Goal: Task Accomplishment & Management: Complete application form

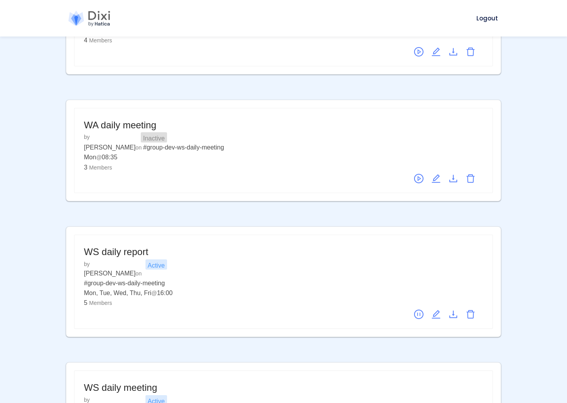
scroll to position [187, 0]
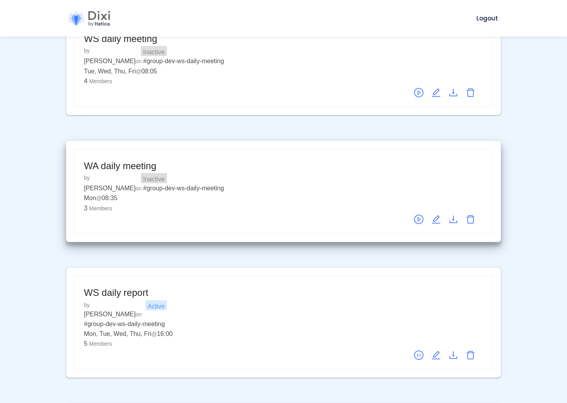
click at [235, 185] on div "by [PERSON_NAME] on # group-dev-ws-daily-meeting" at bounding box center [283, 183] width 399 height 20
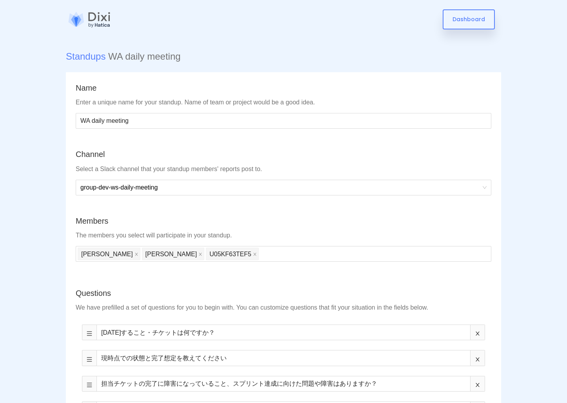
scroll to position [10, 0]
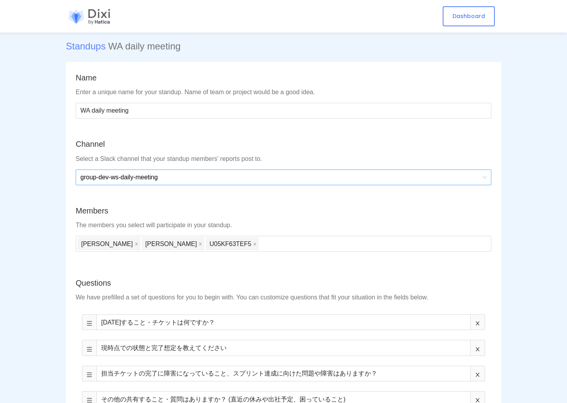
click at [122, 178] on span "group-dev-ws-daily-meeting" at bounding box center [283, 177] width 406 height 15
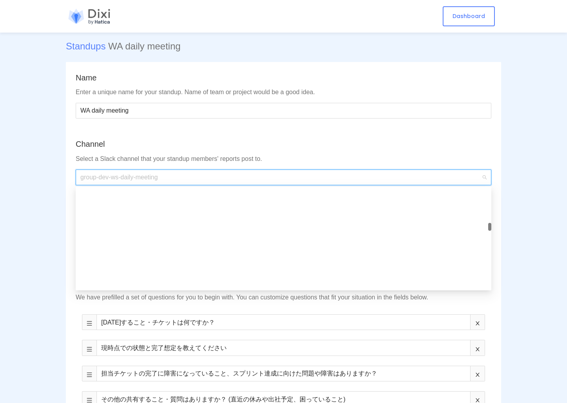
scroll to position [1223, 0]
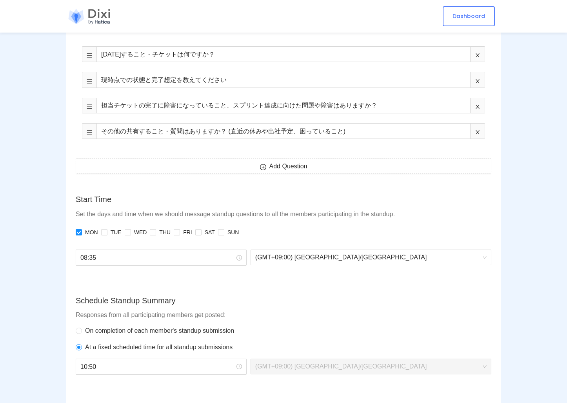
scroll to position [310, 0]
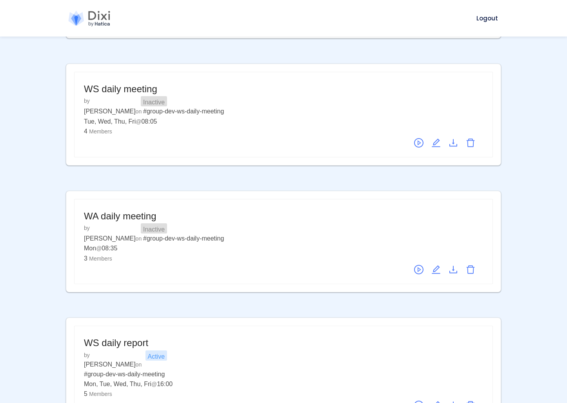
scroll to position [136, 0]
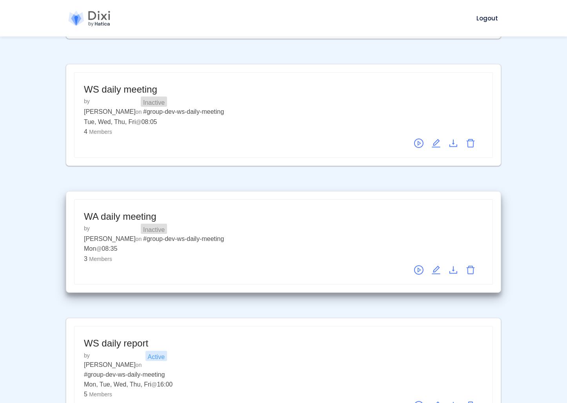
click at [264, 240] on div "by [PERSON_NAME] on # group-dev-ws-daily-meeting" at bounding box center [283, 234] width 399 height 20
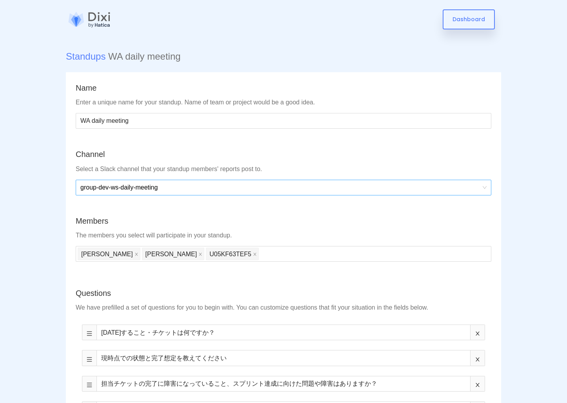
click at [147, 184] on span "group-dev-ws-daily-meeting" at bounding box center [283, 187] width 406 height 15
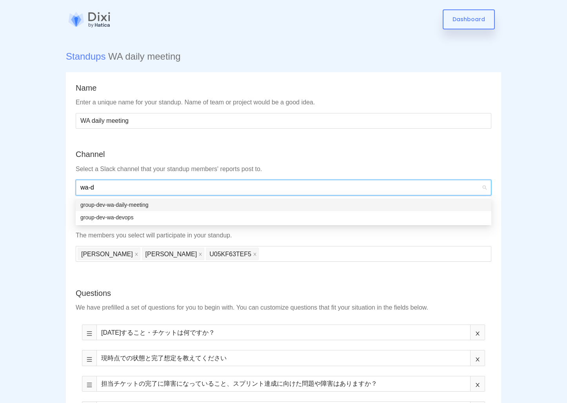
type input "wa-da"
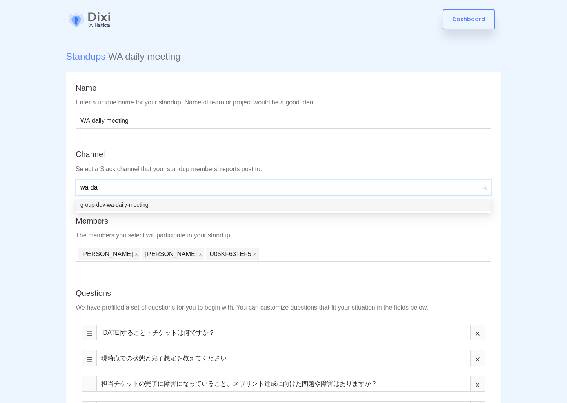
click at [140, 207] on div "group-dev-wa-daily-meeting" at bounding box center [283, 204] width 406 height 9
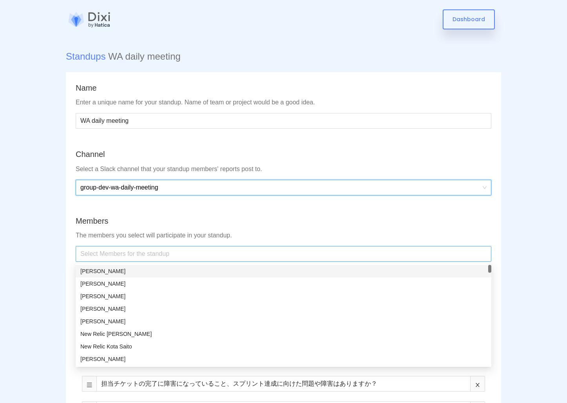
click at [84, 251] on div at bounding box center [284, 253] width 412 height 13
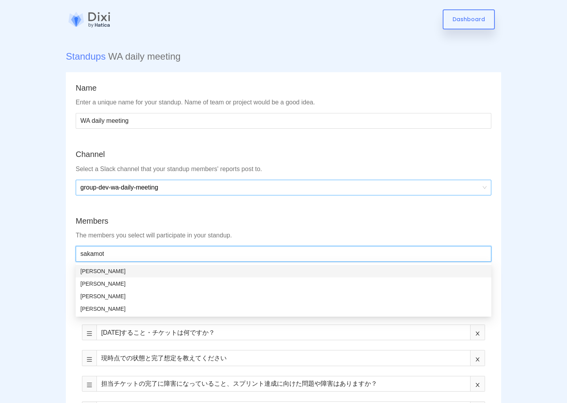
type input "[PERSON_NAME]"
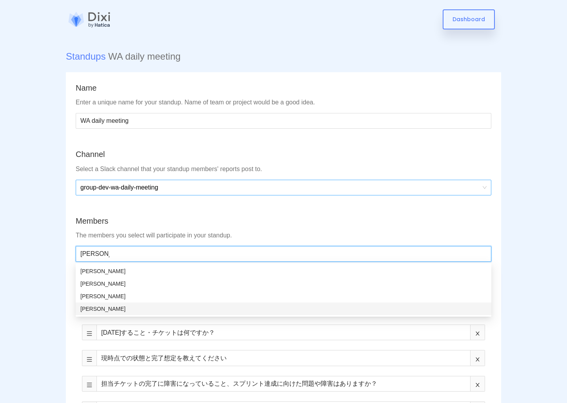
click at [111, 311] on div "[PERSON_NAME]" at bounding box center [283, 308] width 406 height 9
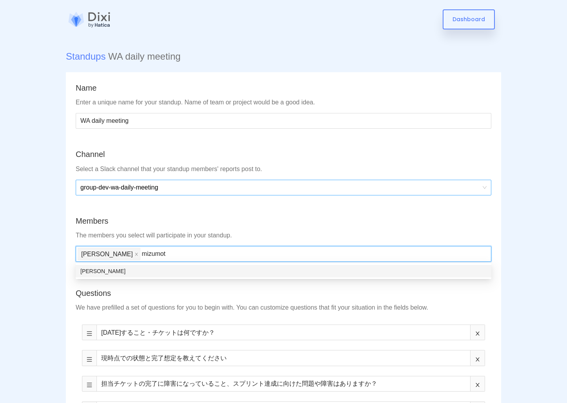
type input "[PERSON_NAME]"
type input "ganno"
click at [207, 272] on div "[PERSON_NAME]" at bounding box center [283, 271] width 406 height 9
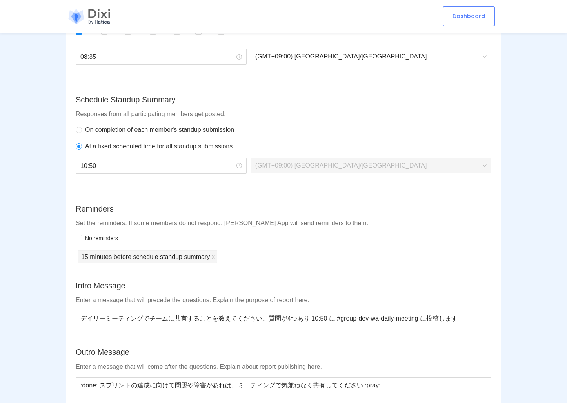
scroll to position [762, 0]
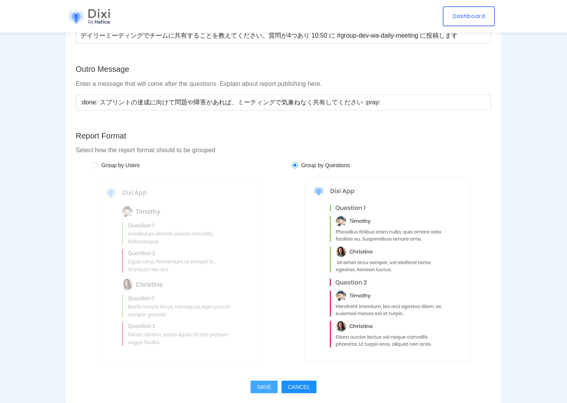
click at [265, 385] on span "SAVE" at bounding box center [264, 386] width 14 height 9
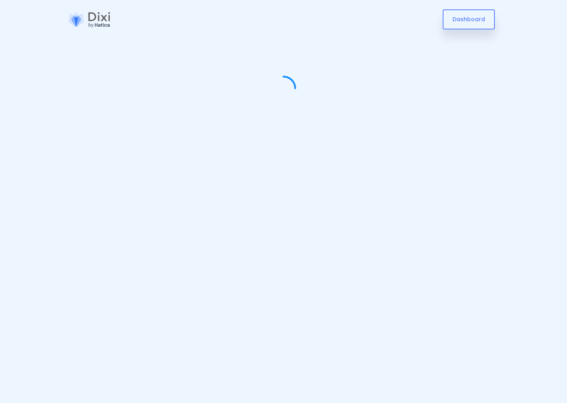
scroll to position [0, 0]
